Goal: Task Accomplishment & Management: Use online tool/utility

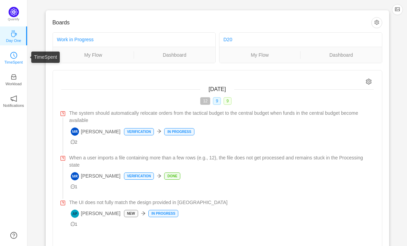
click at [15, 60] on p "TimeSpent" at bounding box center [13, 62] width 19 height 6
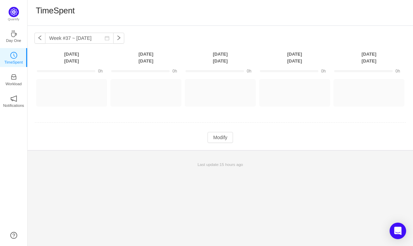
click at [44, 174] on div "Week #37 ~ [DATE] You have reached free plan limit. Upgrade [DATE] [DATE] [DATE…" at bounding box center [220, 136] width 385 height 220
click at [40, 39] on button "button" at bounding box center [39, 38] width 11 height 11
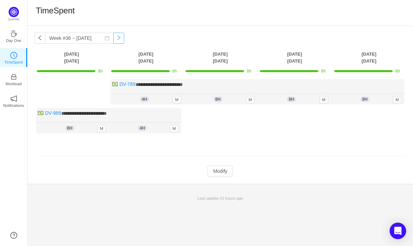
click at [113, 39] on button "button" at bounding box center [118, 38] width 11 height 11
type input "Week #37 ~ [DATE]"
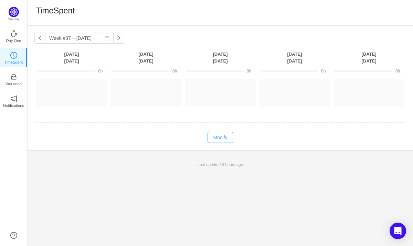
click at [225, 137] on button "Modify" at bounding box center [219, 137] width 25 height 11
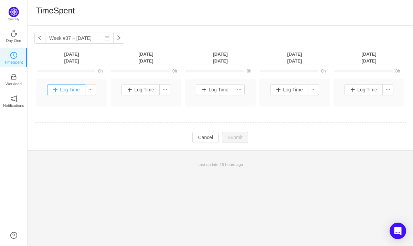
click at [75, 91] on button "Log Time" at bounding box center [66, 89] width 38 height 11
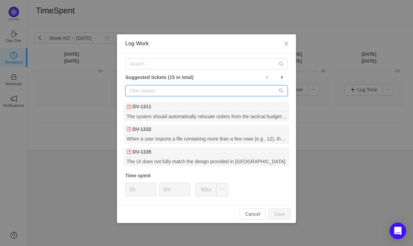
click at [182, 90] on input "text" at bounding box center [206, 90] width 162 height 11
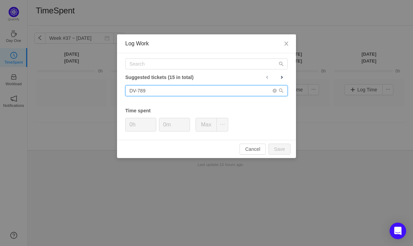
type input "DV-789"
drag, startPoint x: 160, startPoint y: 90, endPoint x: 106, endPoint y: 91, distance: 54.3
click at [106, 91] on div "Log Work Suggested tickets (15 in total) DV-789 Time spent 0h 0m Max Cancel Save" at bounding box center [206, 123] width 413 height 246
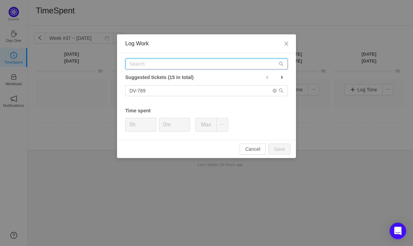
click at [162, 62] on input "text" at bounding box center [206, 63] width 162 height 11
paste input "DV-789"
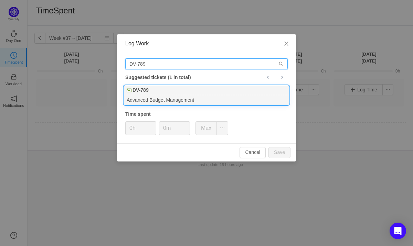
type input "DV-789"
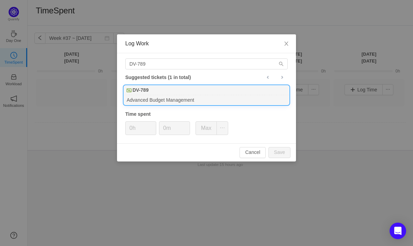
click at [152, 97] on div "Advanced Budget Management" at bounding box center [206, 99] width 165 height 9
click at [280, 153] on button "Save" at bounding box center [279, 152] width 22 height 11
type input "0h"
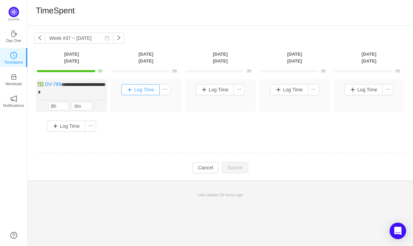
click at [142, 89] on button "Log Time" at bounding box center [140, 89] width 38 height 11
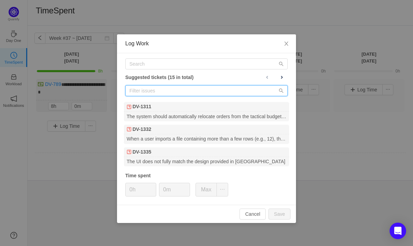
click at [162, 89] on input "text" at bounding box center [206, 90] width 162 height 11
paste input "DV-789"
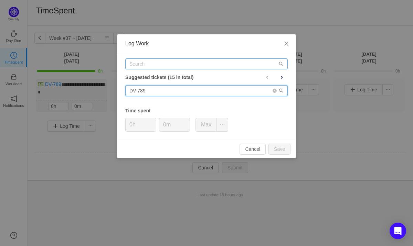
type input "DV-789"
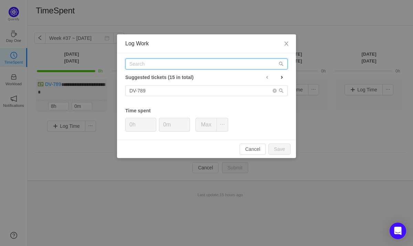
click at [156, 65] on input "text" at bounding box center [206, 63] width 162 height 11
paste input "DV-789"
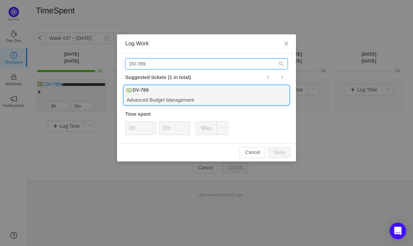
type input "DV-789"
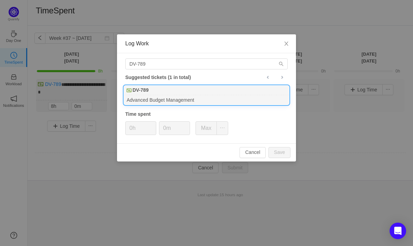
click at [160, 100] on div "Advanced Budget Management" at bounding box center [206, 99] width 165 height 9
click at [281, 154] on button "Save" at bounding box center [279, 152] width 22 height 11
type input "0h"
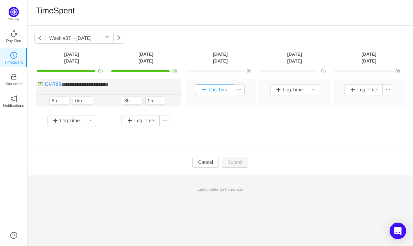
click at [210, 91] on button "Log Time" at bounding box center [215, 89] width 38 height 11
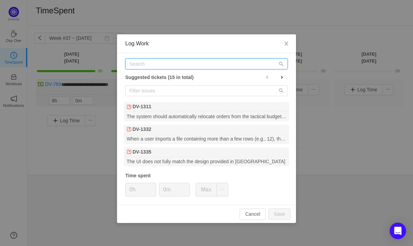
click at [161, 63] on input "text" at bounding box center [206, 63] width 162 height 11
paste input "DV-789"
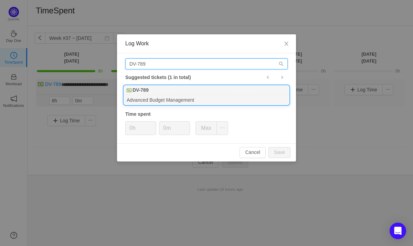
type input "DV-789"
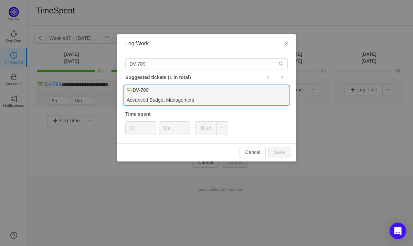
click at [154, 94] on div "DV-789" at bounding box center [206, 91] width 165 height 10
click at [284, 155] on button "Save" at bounding box center [279, 152] width 22 height 11
type input "0h"
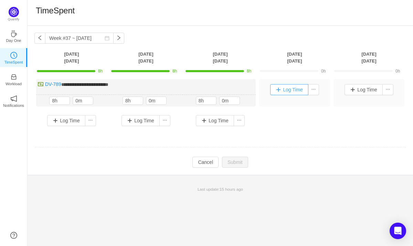
click at [295, 90] on button "Log Time" at bounding box center [289, 89] width 38 height 11
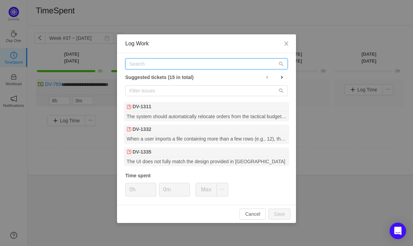
click at [157, 66] on input "text" at bounding box center [206, 63] width 162 height 11
paste input "DV-789"
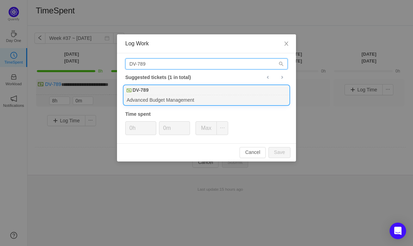
type input "DV-789"
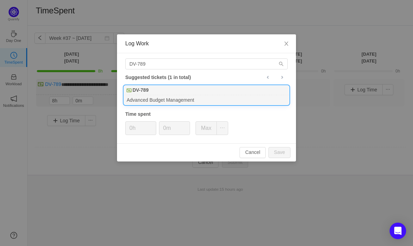
click at [155, 98] on div "Advanced Budget Management" at bounding box center [206, 99] width 165 height 9
click at [280, 154] on button "Save" at bounding box center [279, 152] width 22 height 11
type input "0h"
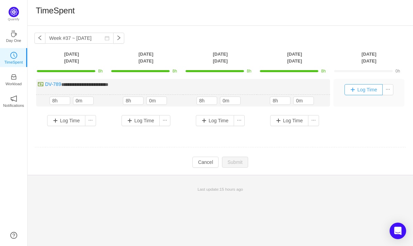
click at [362, 87] on button "Log Time" at bounding box center [363, 89] width 38 height 11
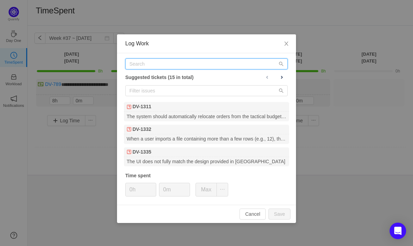
click at [164, 66] on input "text" at bounding box center [206, 63] width 162 height 11
paste input "DV-789"
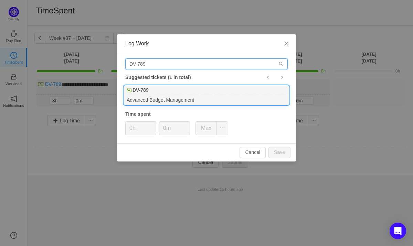
type input "DV-789"
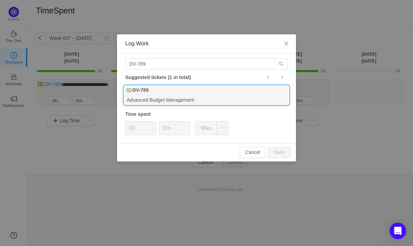
click at [162, 95] on div "Advanced Budget Management" at bounding box center [206, 99] width 165 height 9
click at [277, 150] on button "Save" at bounding box center [279, 152] width 22 height 11
type input "0h"
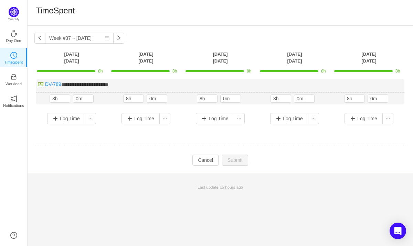
click at [307, 15] on div "TimeSpent" at bounding box center [220, 13] width 369 height 14
click at [281, 9] on div "TimeSpent" at bounding box center [220, 13] width 369 height 14
click at [105, 168] on div "**********" at bounding box center [220, 99] width 385 height 147
click at [79, 210] on div "**********" at bounding box center [220, 136] width 385 height 220
